Goal: Find specific page/section: Find specific page/section

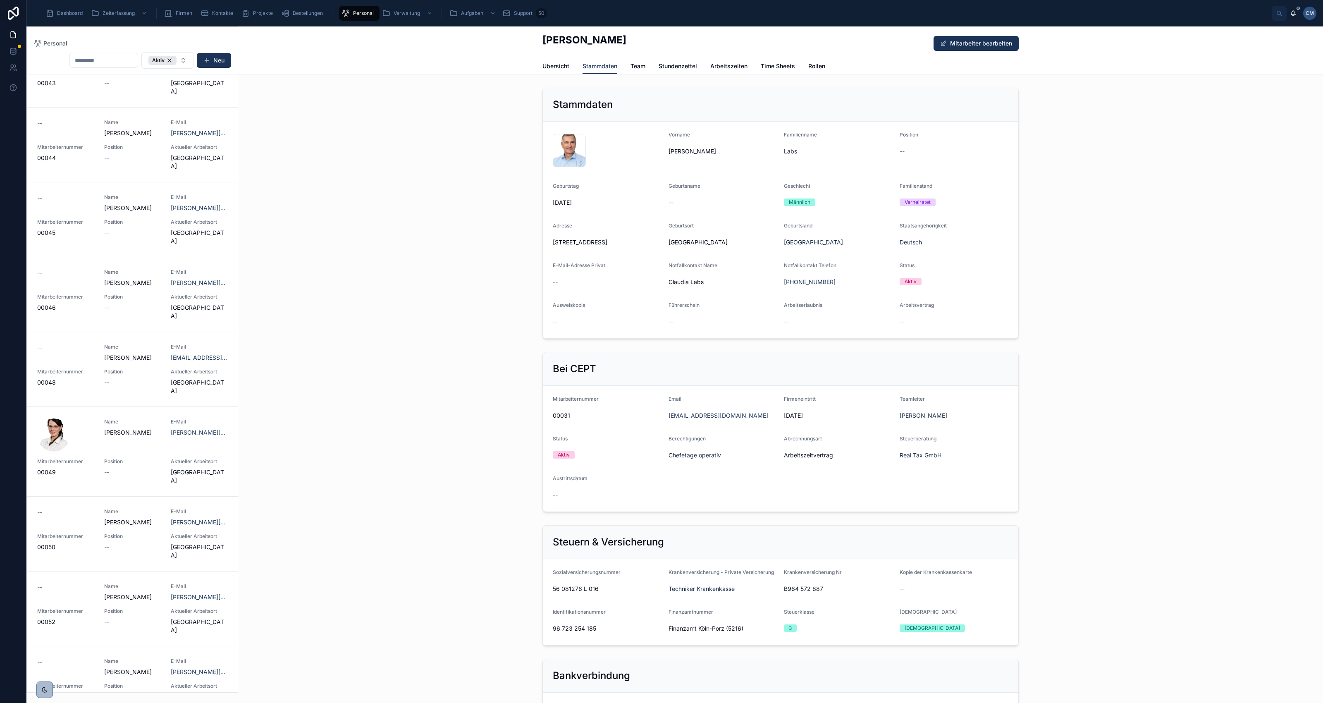
scroll to position [930, 0]
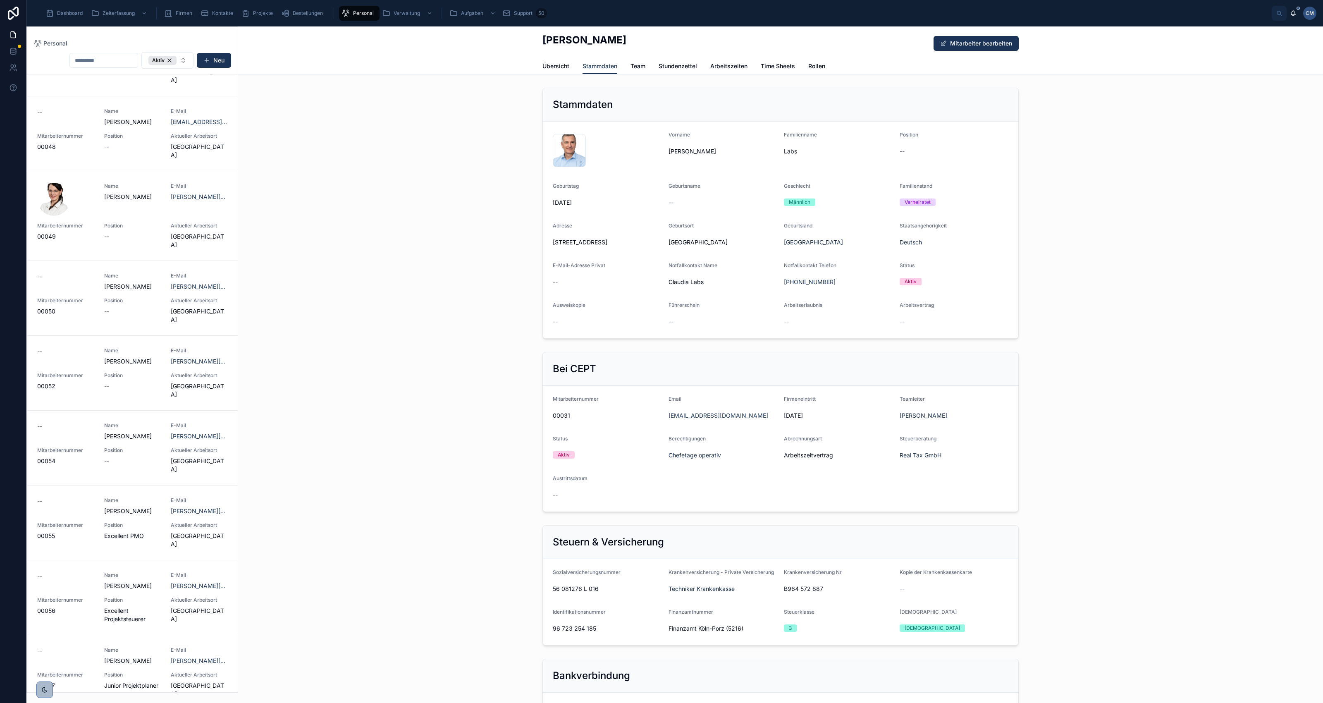
click at [145, 272] on div "-- Name [PERSON_NAME] E-Mail [PERSON_NAME][EMAIL_ADDRESS][DOMAIN_NAME] Mitarbei…" at bounding box center [132, 297] width 191 height 51
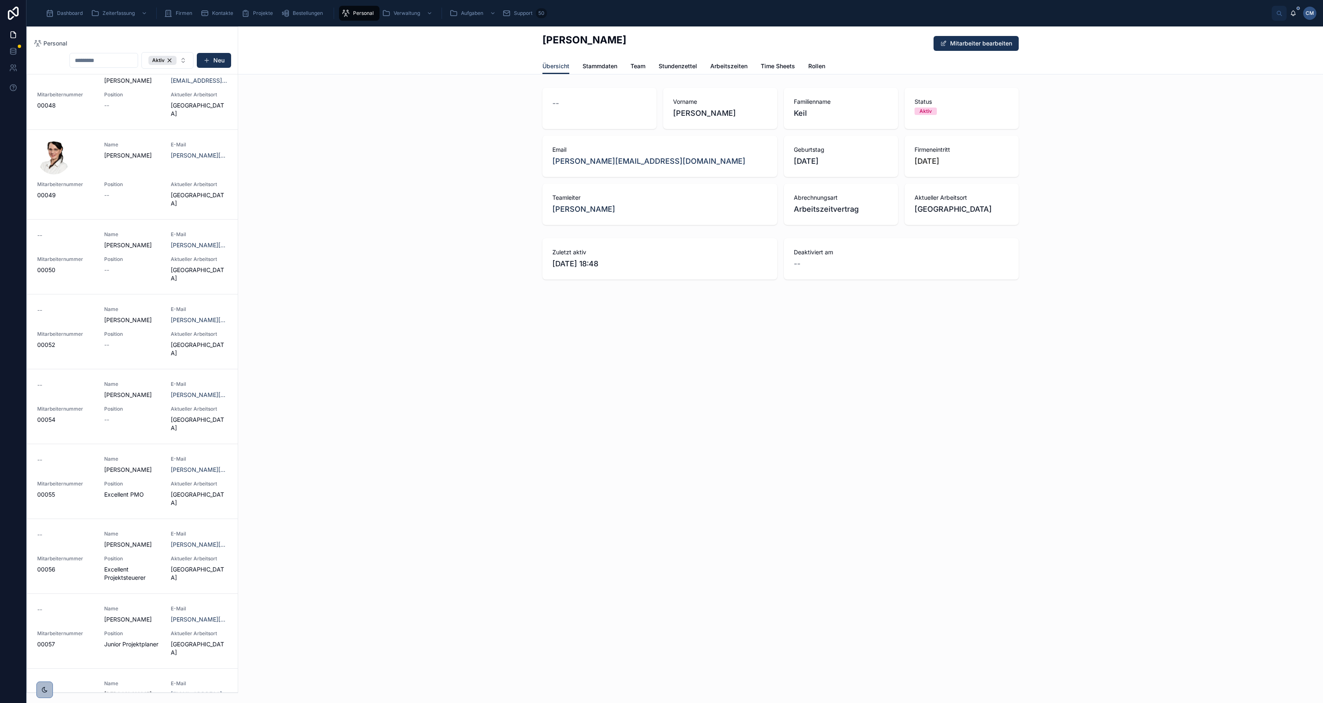
scroll to position [1176, 0]
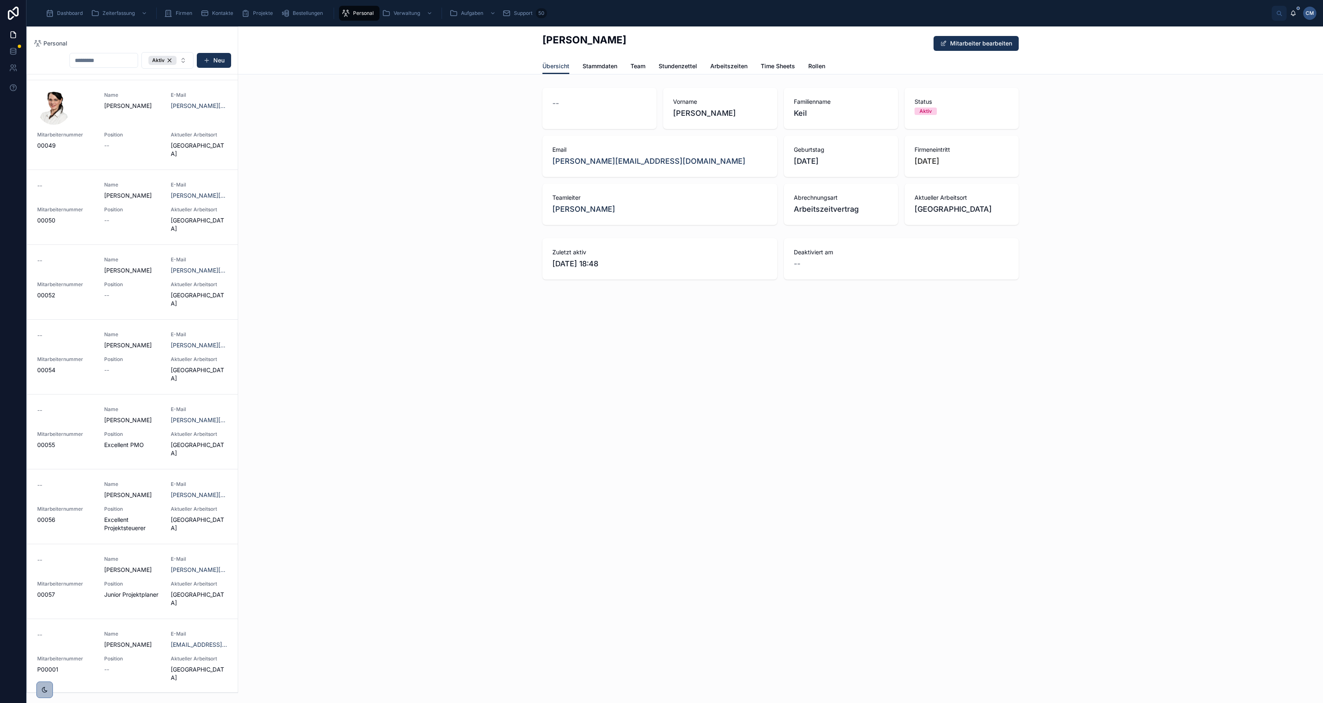
click at [594, 65] on span "Stammdaten" at bounding box center [599, 66] width 35 height 8
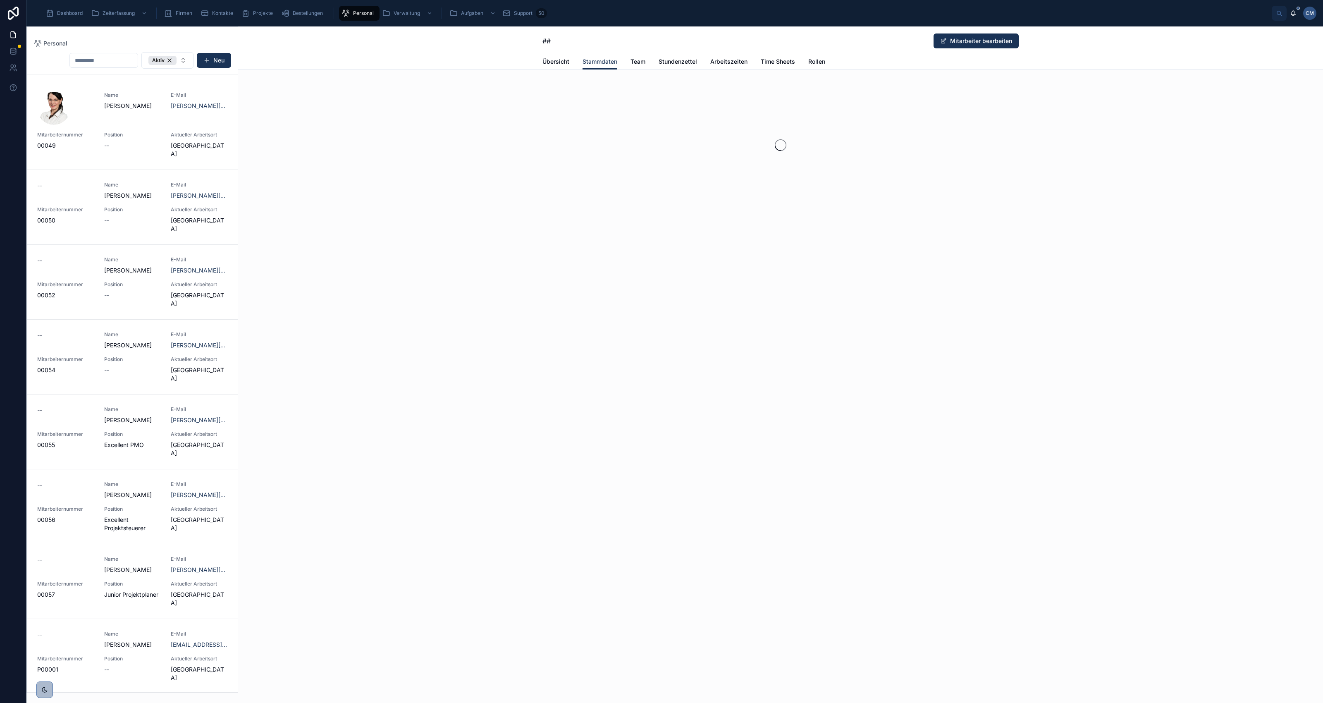
scroll to position [1212, 0]
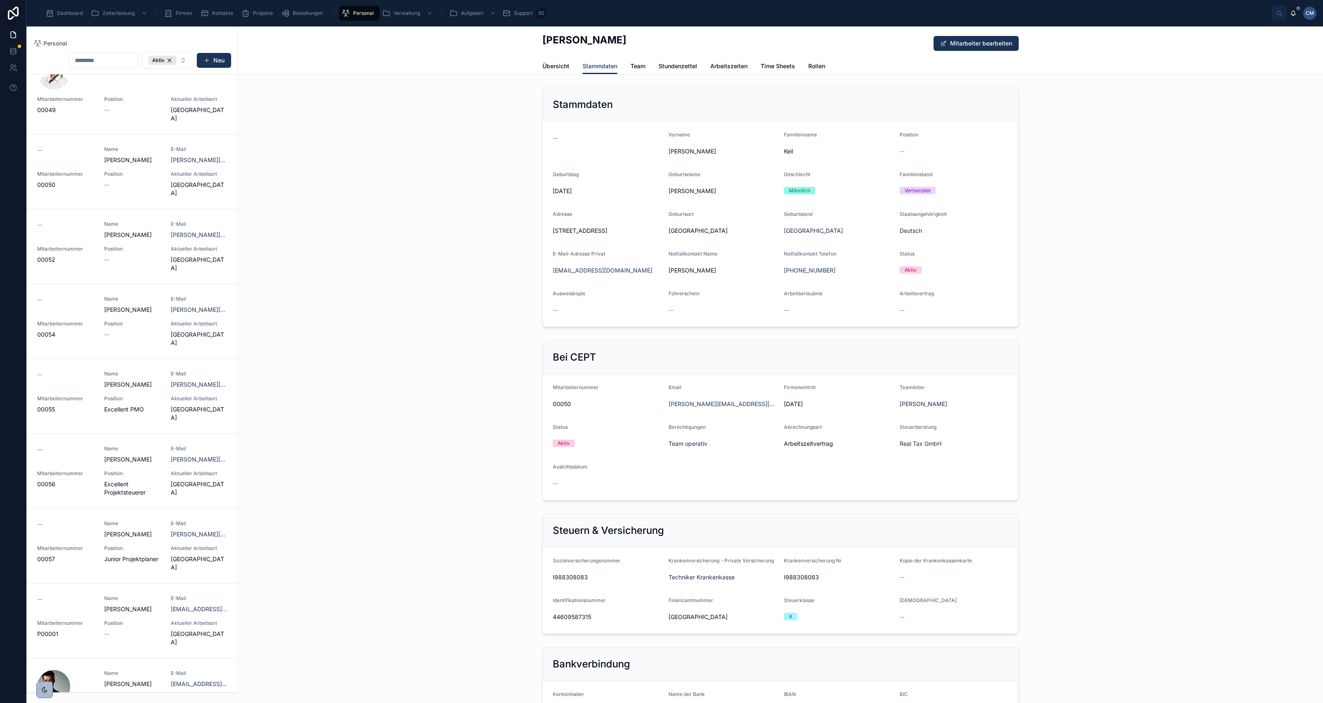
drag, startPoint x: 549, startPoint y: 231, endPoint x: 606, endPoint y: 228, distance: 57.1
click at [606, 228] on span "[STREET_ADDRESS]" at bounding box center [607, 231] width 109 height 8
drag, startPoint x: 606, startPoint y: 228, endPoint x: 596, endPoint y: 231, distance: 10.6
copy span "[STREET_ADDRESS]"
drag, startPoint x: 582, startPoint y: 585, endPoint x: 548, endPoint y: 581, distance: 34.6
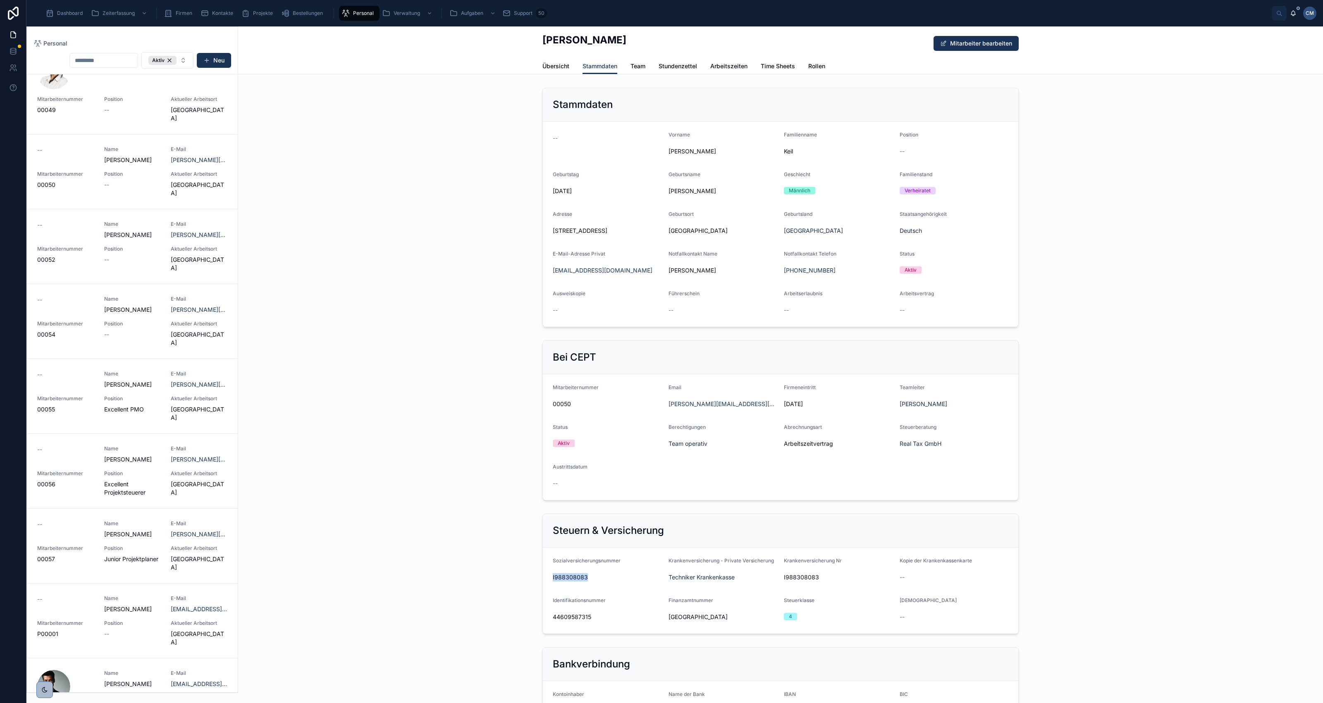
click at [548, 581] on form "Sozialversicherungsnummer I988308083 Krankenversicherung - Private Versicherung…" at bounding box center [780, 590] width 475 height 86
drag, startPoint x: 548, startPoint y: 581, endPoint x: 554, endPoint y: 584, distance: 7.1
copy span "I988308083"
click at [307, 11] on span "Bestellungen" at bounding box center [308, 13] width 30 height 7
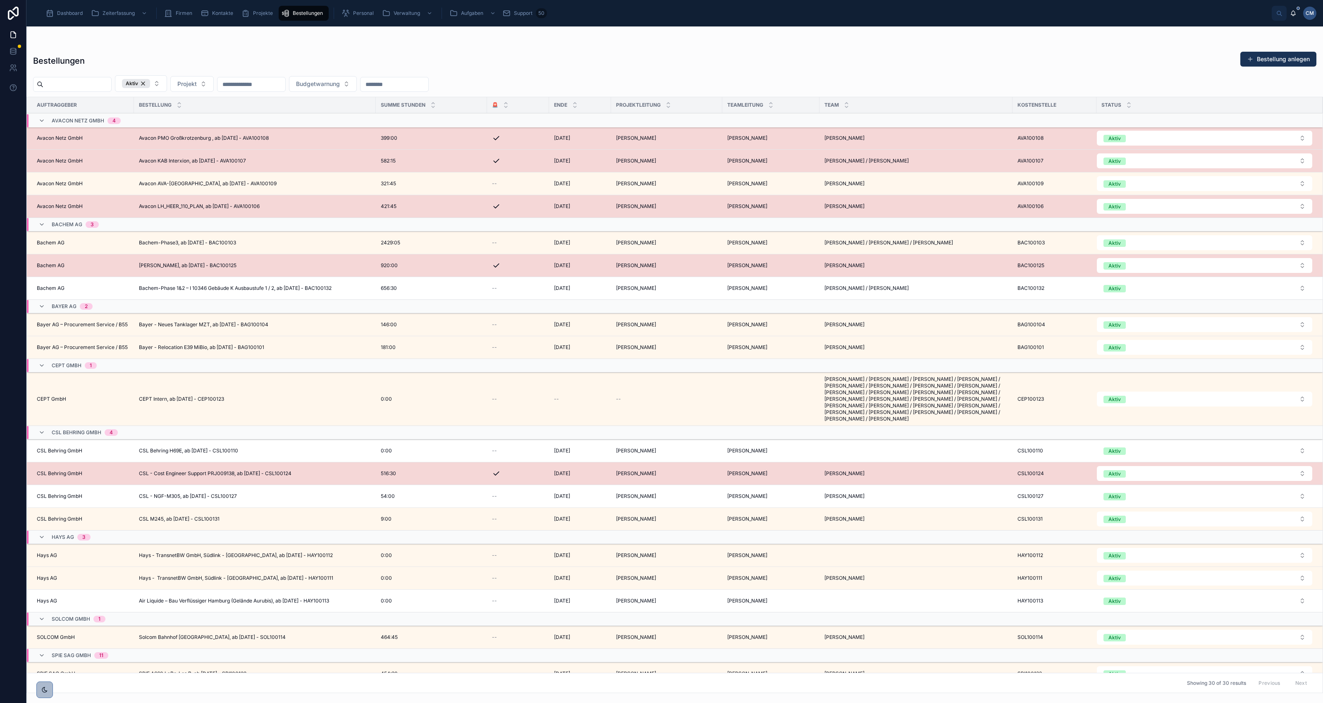
click at [183, 243] on span "Bachem-Phase3, ab [DATE] - BAC100103" at bounding box center [187, 242] width 97 height 7
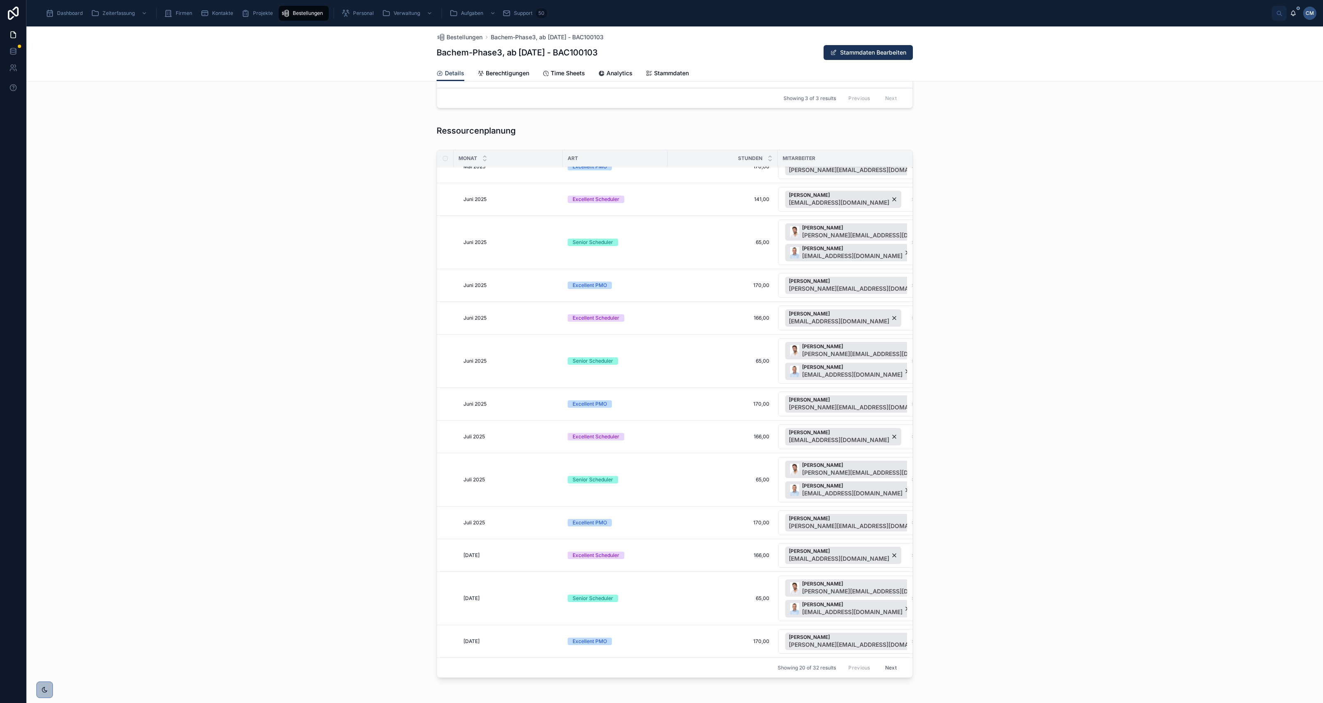
scroll to position [552, 0]
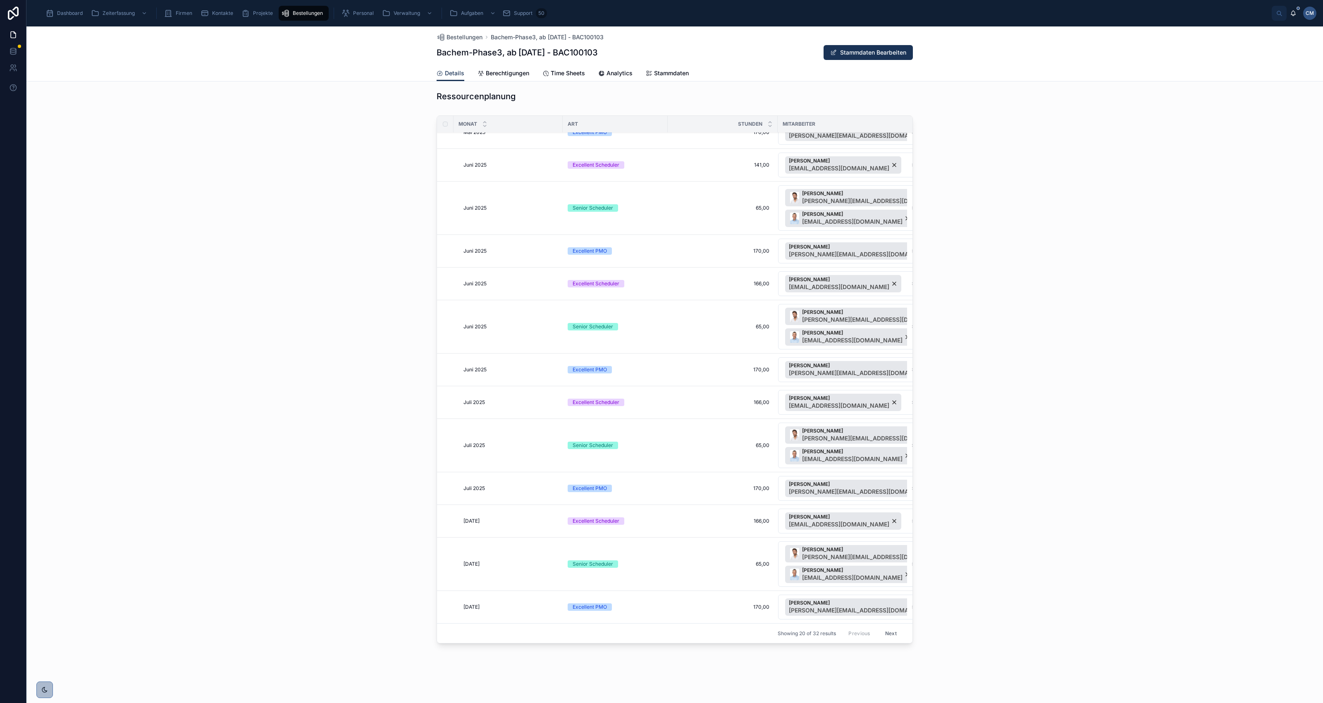
click at [879, 628] on button "Next" at bounding box center [890, 633] width 23 height 13
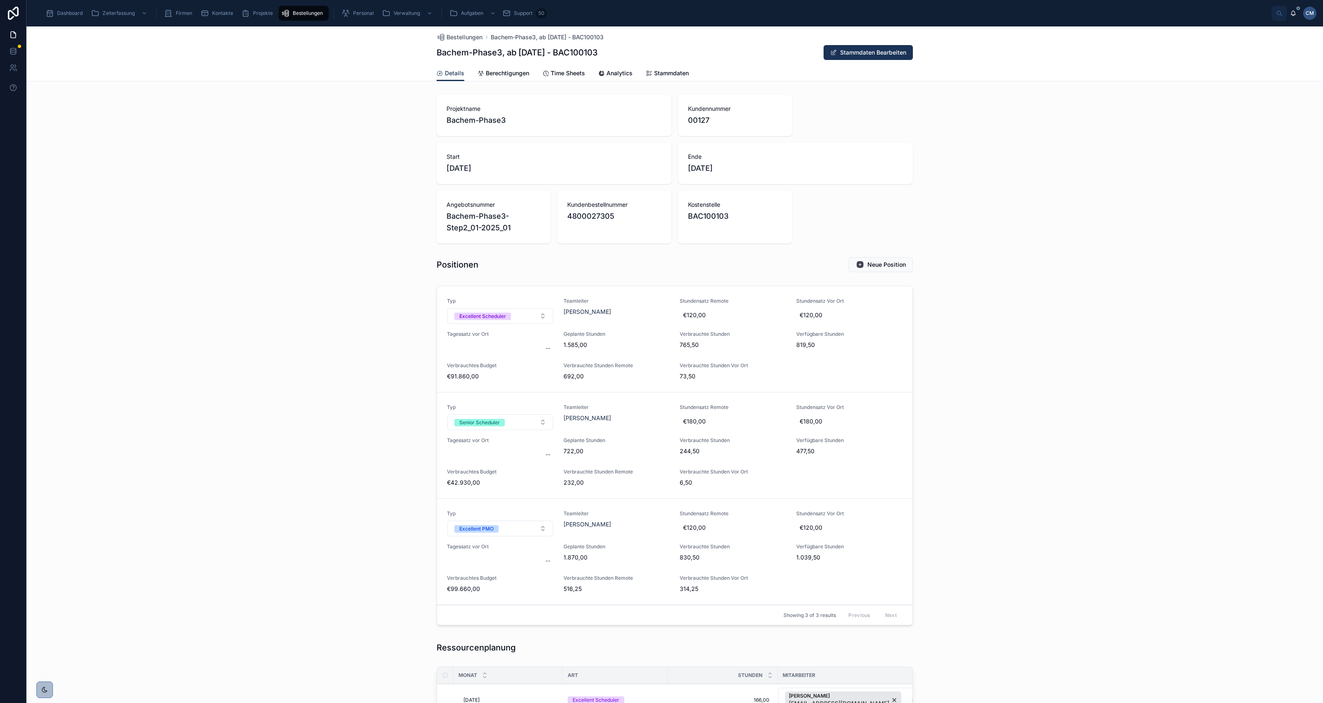
click at [662, 71] on span "Stammdaten" at bounding box center [671, 73] width 35 height 8
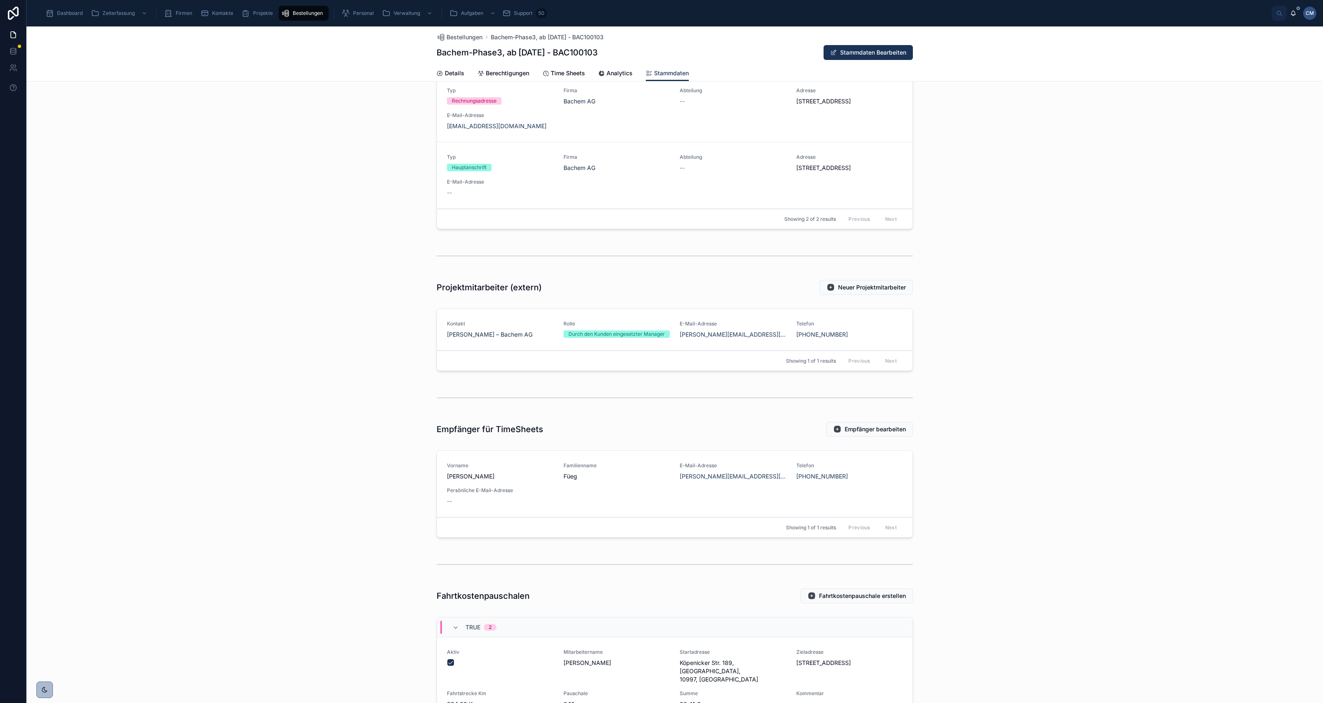
scroll to position [620, 0]
